Goal: Task Accomplishment & Management: Complete application form

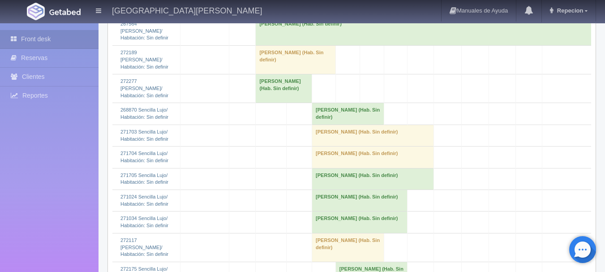
scroll to position [1075, 0]
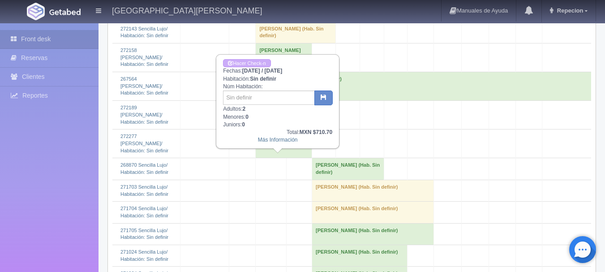
scroll to position [985, 0]
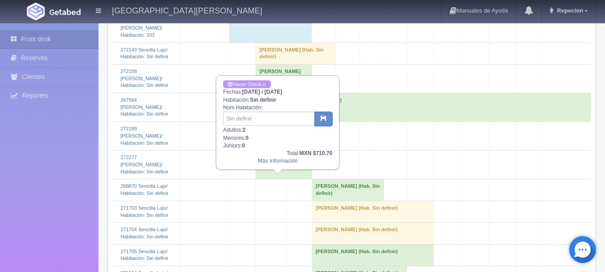
click at [259, 82] on link "Hacer Check-n" at bounding box center [246, 84] width 47 height 9
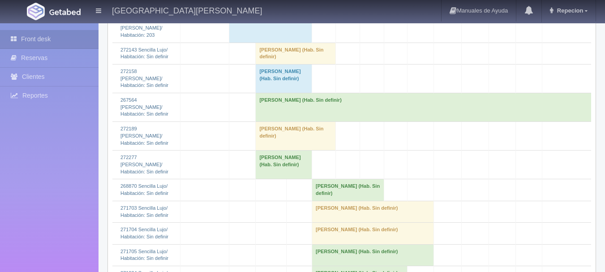
scroll to position [985, 0]
click at [270, 93] on td "[PERSON_NAME] (Hab. Sin definir)" at bounding box center [284, 78] width 56 height 29
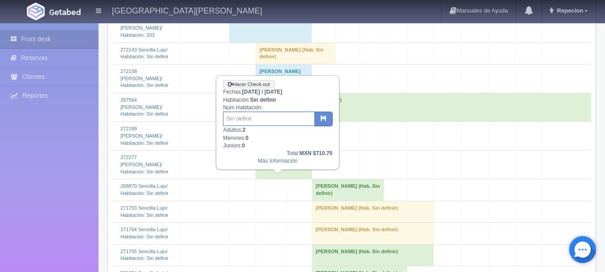
click at [265, 119] on input "text" at bounding box center [269, 119] width 92 height 14
type input "6"
click at [323, 118] on icon "button" at bounding box center [324, 118] width 6 height 6
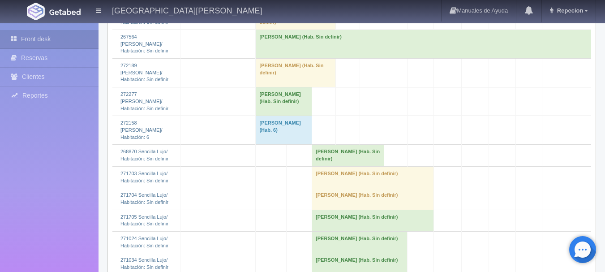
scroll to position [1030, 0]
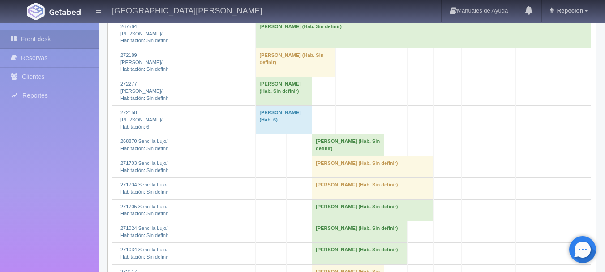
click at [308, 48] on td "[PERSON_NAME] (Hab. Sin definir)" at bounding box center [423, 33] width 335 height 29
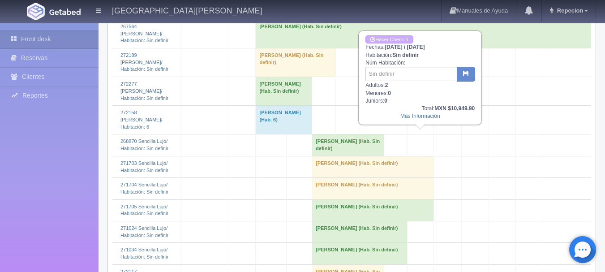
click at [308, 48] on td "[PERSON_NAME] (Hab. Sin definir)" at bounding box center [423, 33] width 335 height 29
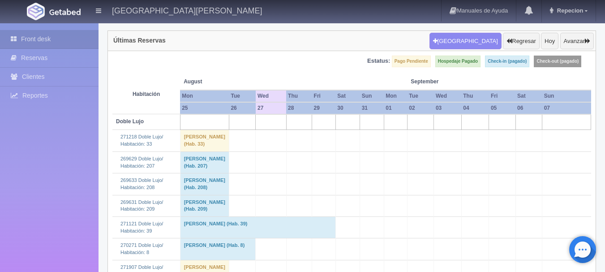
scroll to position [34, 0]
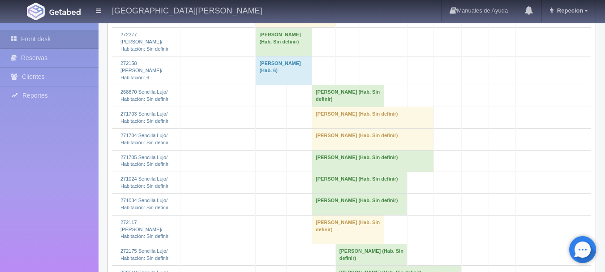
scroll to position [1064, 0]
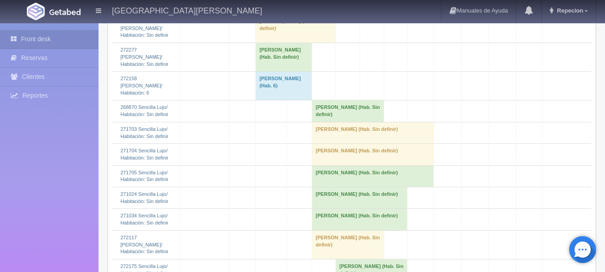
click at [275, 72] on td "eric kinkopf (Hab. Sin definir)" at bounding box center [284, 57] width 56 height 29
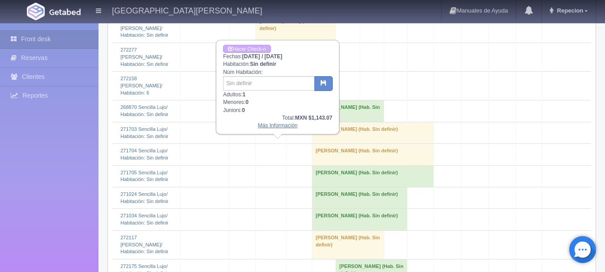
click at [283, 127] on link "Más Información" at bounding box center [278, 125] width 40 height 6
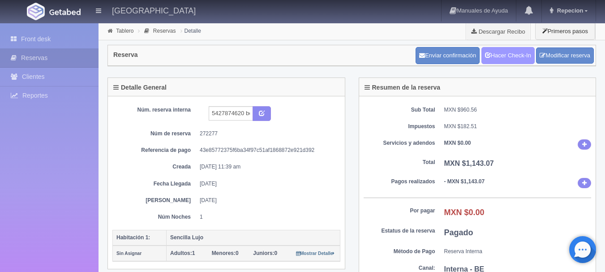
click at [497, 54] on link "Hacer Check-In" at bounding box center [507, 55] width 53 height 17
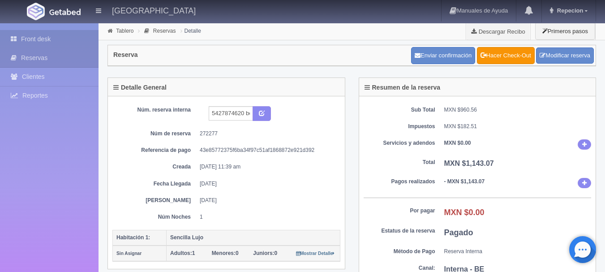
click at [35, 39] on link "Front desk" at bounding box center [49, 39] width 99 height 18
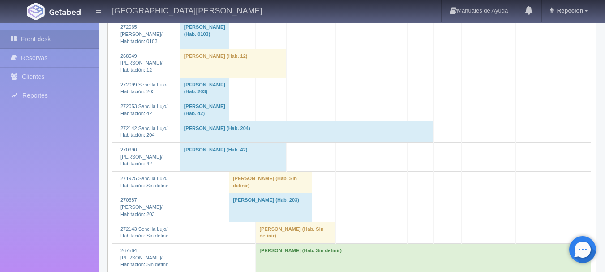
scroll to position [1030, 0]
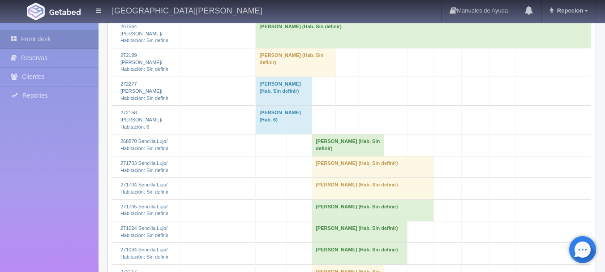
click at [274, 106] on td "eric kinkopf (Hab. Sin definir)" at bounding box center [284, 91] width 56 height 29
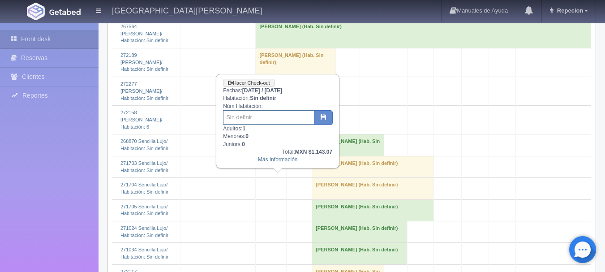
click at [274, 112] on input "text" at bounding box center [269, 117] width 92 height 14
type input "43"
click at [326, 118] on icon "button" at bounding box center [324, 117] width 6 height 6
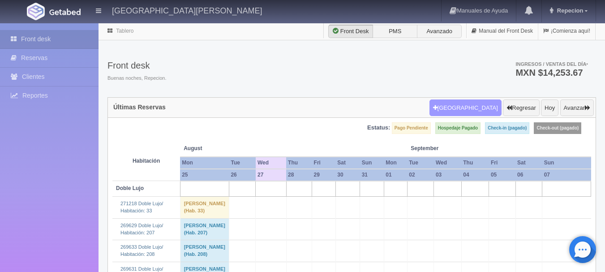
click at [461, 107] on button "[GEOGRAPHIC_DATA]" at bounding box center [465, 107] width 72 height 17
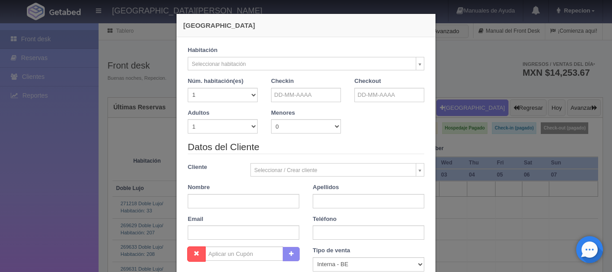
checkbox input "false"
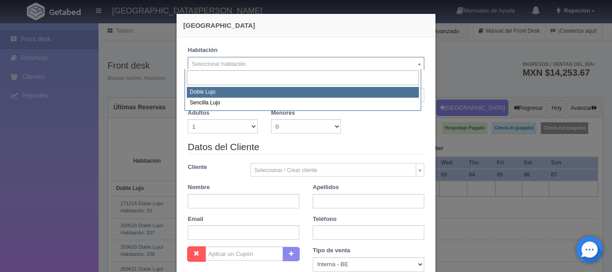
select select "577"
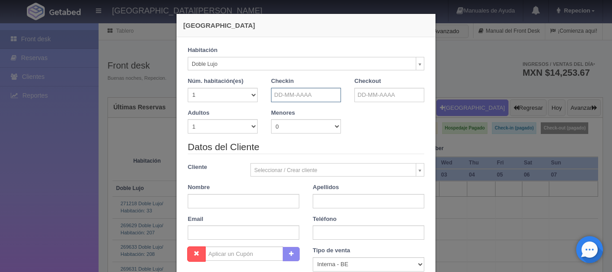
click at [318, 98] on input "text" at bounding box center [306, 95] width 70 height 14
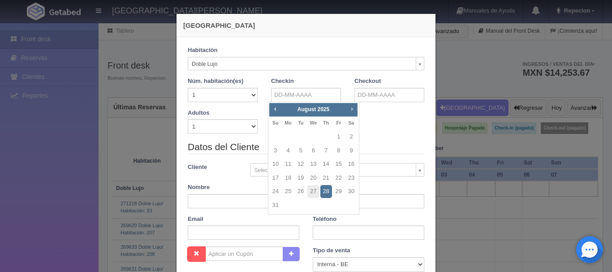
click at [351, 107] on span "Next" at bounding box center [351, 108] width 7 height 7
click at [352, 107] on span "Next" at bounding box center [351, 108] width 7 height 7
click at [352, 110] on span "Next" at bounding box center [351, 108] width 7 height 7
checkbox input "false"
click at [337, 192] on link "28" at bounding box center [339, 191] width 12 height 13
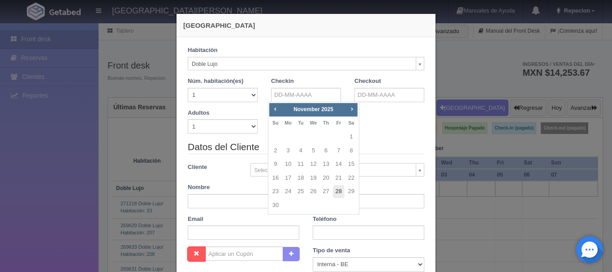
type input "28-11-2025"
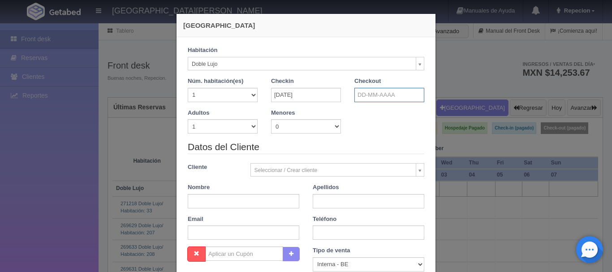
click at [371, 95] on input "text" at bounding box center [389, 95] width 70 height 14
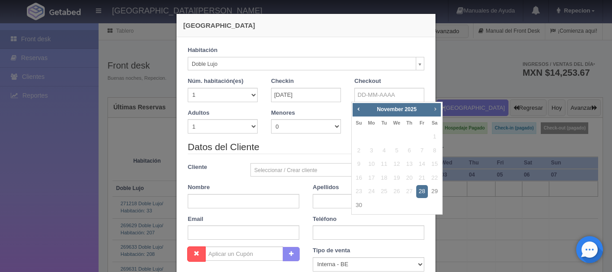
click at [437, 109] on span "Next" at bounding box center [434, 108] width 7 height 7
checkbox input "false"
click at [372, 136] on link "1" at bounding box center [371, 136] width 12 height 13
type input "01-12-2025"
checkbox input "false"
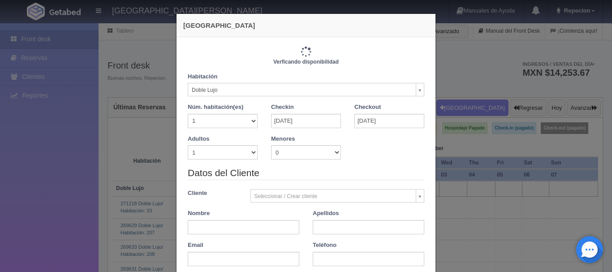
type input "3660.00"
checkbox input "false"
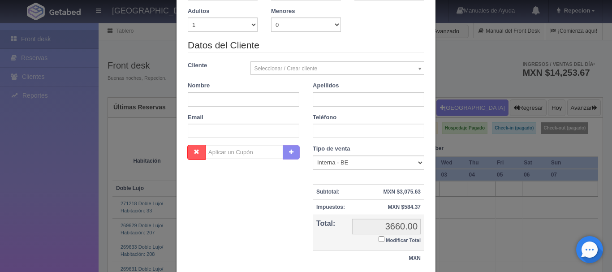
scroll to position [134, 0]
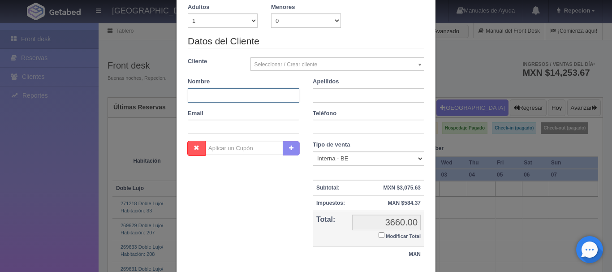
click at [227, 99] on input "text" at bounding box center [244, 95] width 112 height 14
type input "gabriela"
type input "najera"
click at [330, 130] on input "text" at bounding box center [369, 127] width 112 height 14
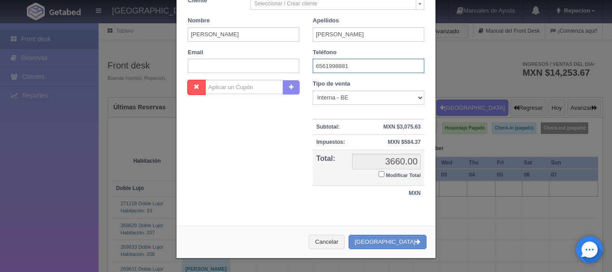
scroll to position [197, 0]
type input "6561998881"
click at [386, 237] on button "[GEOGRAPHIC_DATA]" at bounding box center [387, 242] width 78 height 15
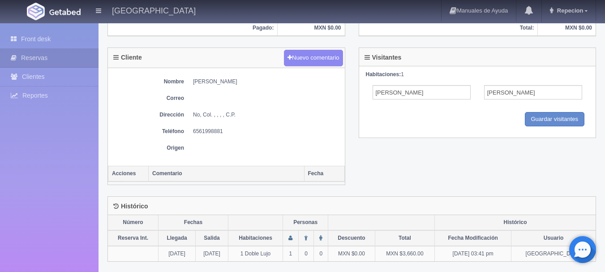
scroll to position [314, 0]
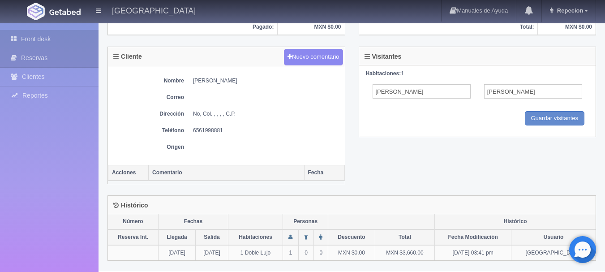
click at [35, 35] on link "Front desk" at bounding box center [49, 39] width 99 height 18
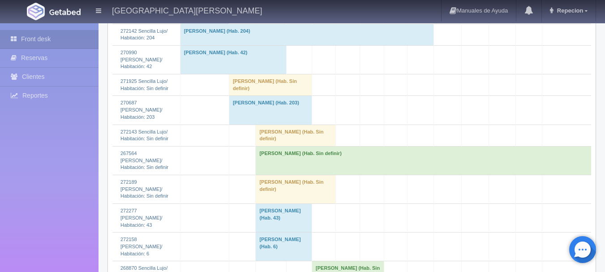
scroll to position [985, 0]
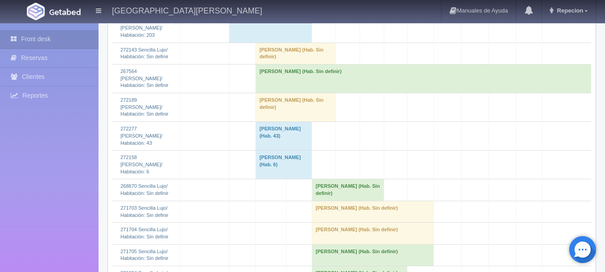
click at [286, 64] on td "[PERSON_NAME] (Hab. Sin definir)" at bounding box center [296, 53] width 80 height 21
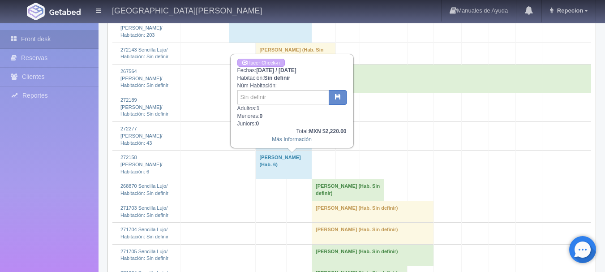
click at [286, 64] on td "[PERSON_NAME] (Hab. Sin definir)" at bounding box center [296, 53] width 80 height 21
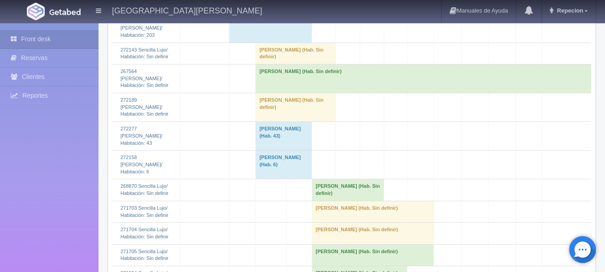
click at [285, 93] on td "[PERSON_NAME] (Hab. Sin definir)" at bounding box center [423, 78] width 335 height 29
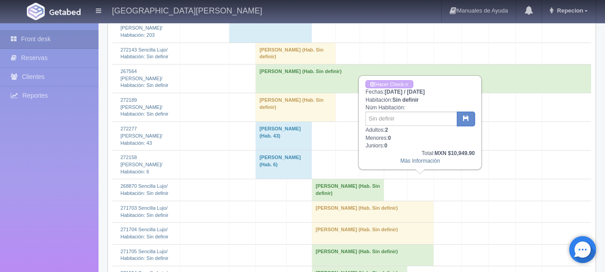
click at [285, 93] on td "[PERSON_NAME] (Hab. Sin definir)" at bounding box center [423, 78] width 335 height 29
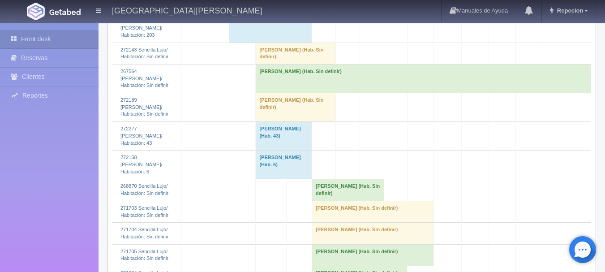
click at [282, 122] on td "[PERSON_NAME] (Hab. Sin definir)" at bounding box center [296, 107] width 80 height 29
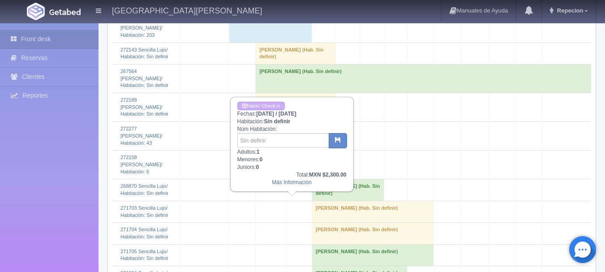
click at [282, 122] on td "[PERSON_NAME] (Hab. Sin definir)" at bounding box center [296, 107] width 80 height 29
